Goal: Task Accomplishment & Management: Manage account settings

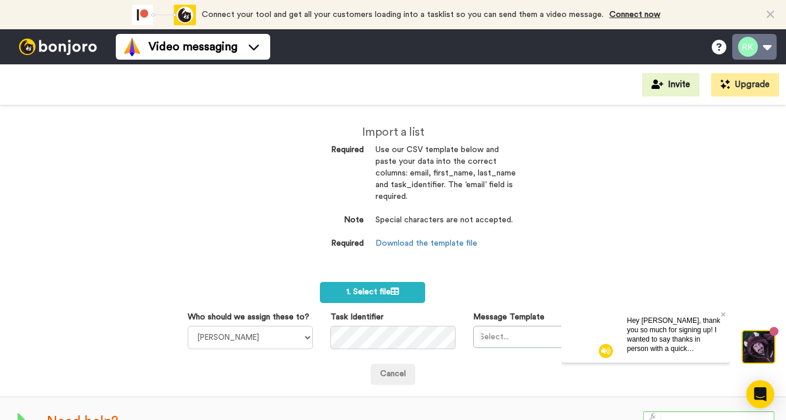
click at [768, 44] on button at bounding box center [754, 47] width 44 height 26
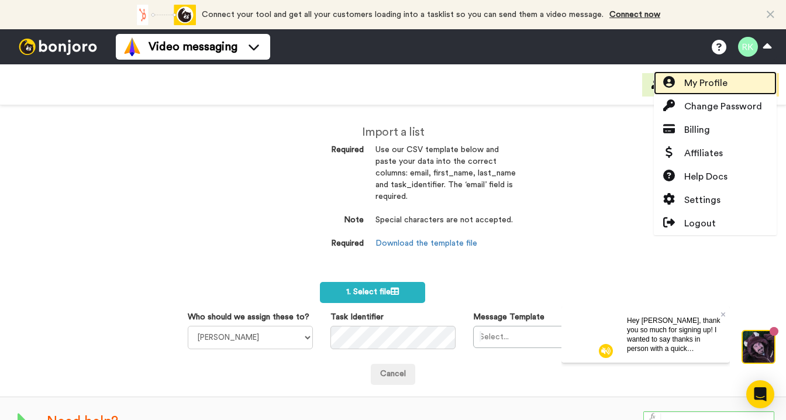
click at [698, 84] on span "My Profile" at bounding box center [705, 83] width 43 height 14
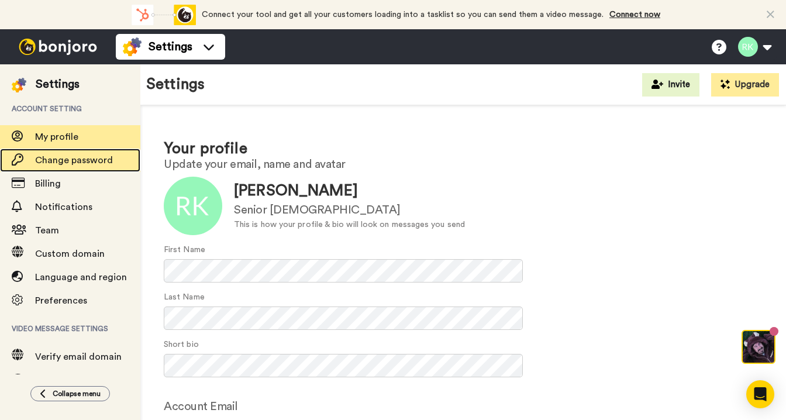
click at [83, 157] on span "Change password" at bounding box center [74, 160] width 78 height 9
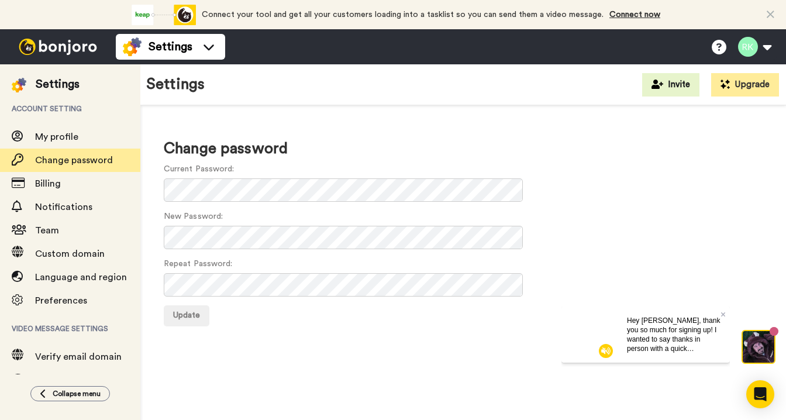
click at [348, 98] on div "Settings Invite Upgrade" at bounding box center [462, 84] width 645 height 41
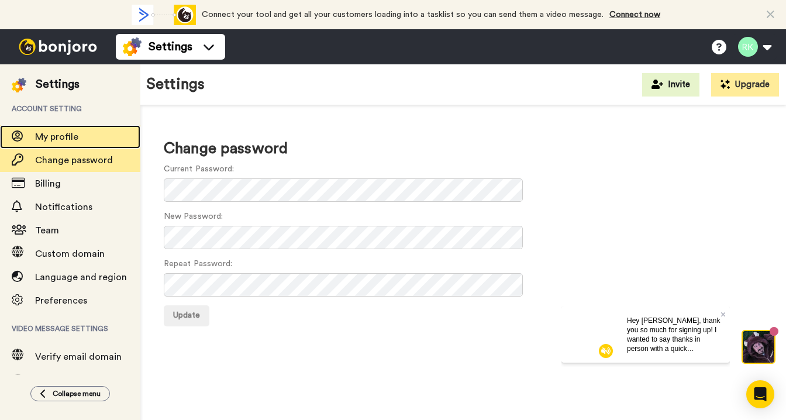
click at [74, 135] on span "My profile" at bounding box center [56, 136] width 43 height 9
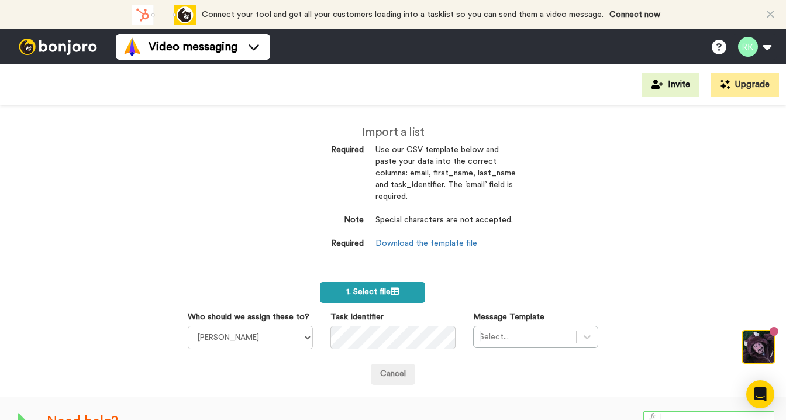
click at [380, 288] on span "1. Select file" at bounding box center [372, 292] width 53 height 8
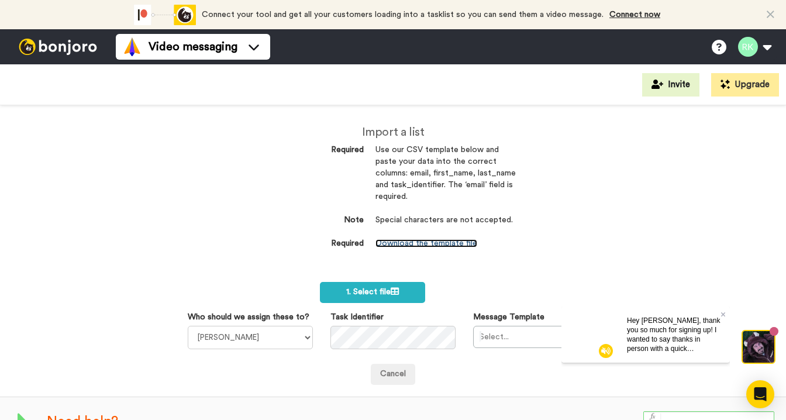
click at [436, 243] on link "Download the template file" at bounding box center [426, 243] width 102 height 8
